Goal: Find specific page/section: Find specific page/section

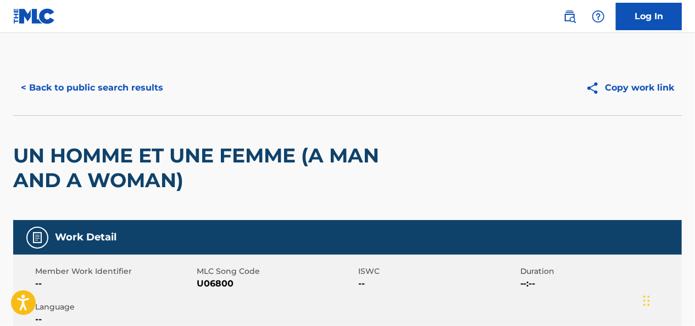
click at [51, 79] on button "< Back to public search results" at bounding box center [92, 87] width 158 height 27
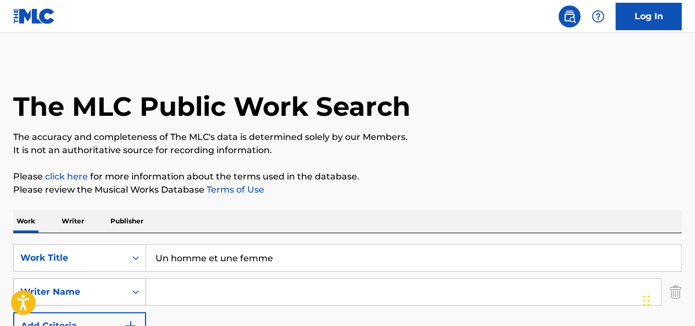
drag, startPoint x: 286, startPoint y: 265, endPoint x: 103, endPoint y: 290, distance: 184.8
click at [103, 290] on div "SearchWithCriteria3273e9a3-d348-47ba-b0bb-b3359bcbfb82 Work Title Un homme et u…" at bounding box center [347, 293] width 669 height 96
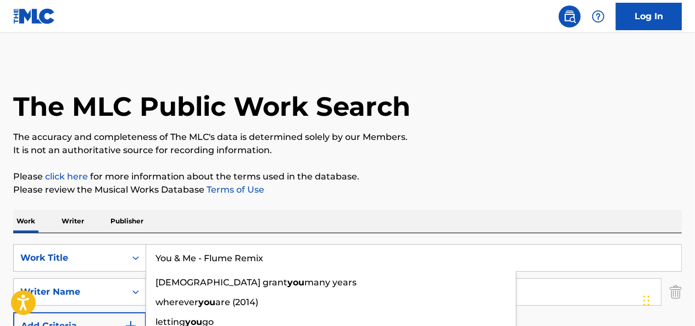
type input "You & Me - Flume Remix"
click at [575, 293] on input "Search Form" at bounding box center [403, 292] width 515 height 26
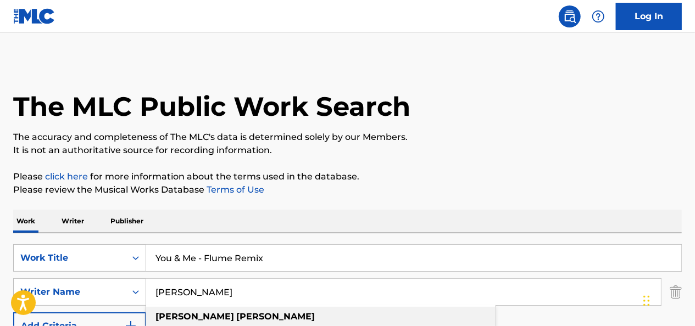
click at [236, 320] on strong "[PERSON_NAME]" at bounding box center [275, 317] width 79 height 10
type input "[PERSON_NAME]"
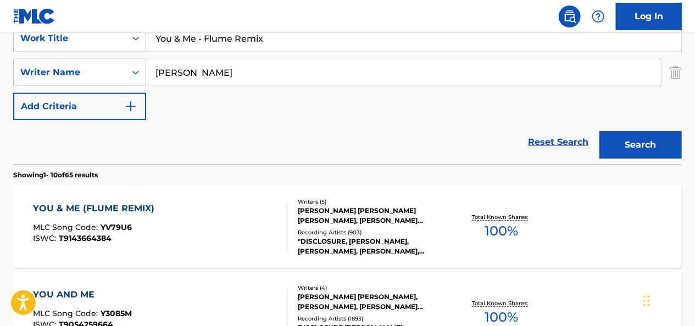
click at [629, 140] on button "Search" at bounding box center [641, 144] width 82 height 27
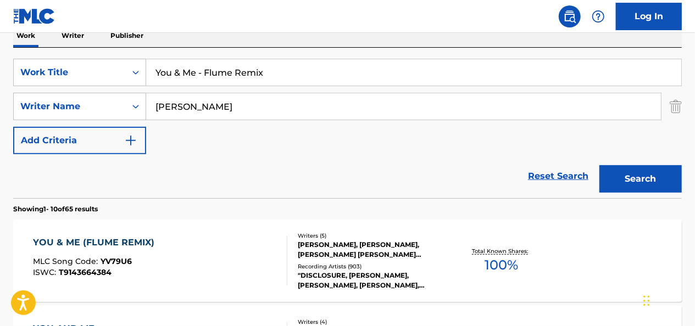
scroll to position [220, 0]
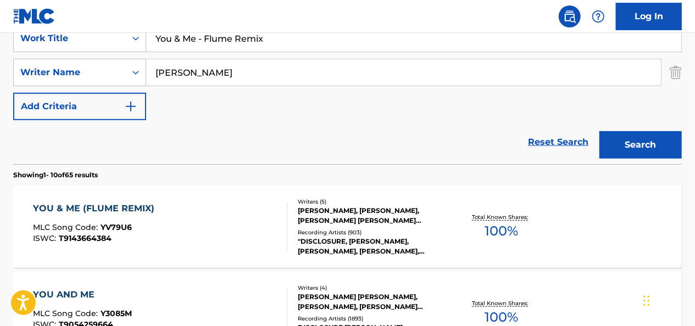
click at [118, 206] on div "YOU & ME (FLUME REMIX)" at bounding box center [97, 208] width 127 height 13
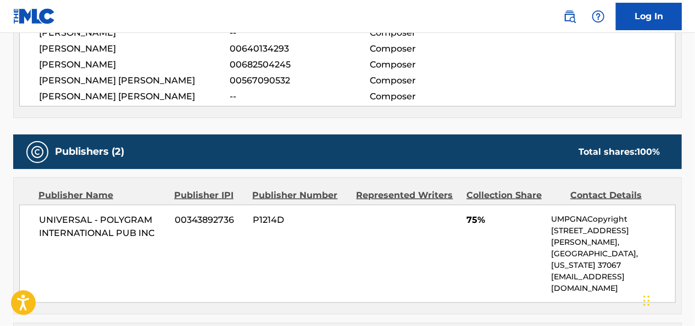
scroll to position [495, 0]
